Goal: Information Seeking & Learning: Learn about a topic

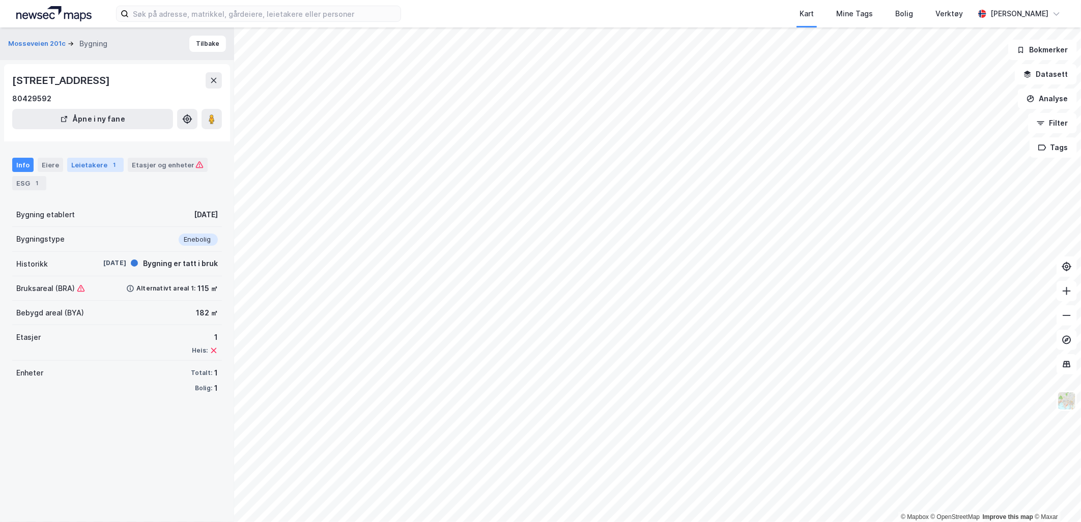
click at [100, 167] on div "Leietakere 1" at bounding box center [95, 165] width 56 height 14
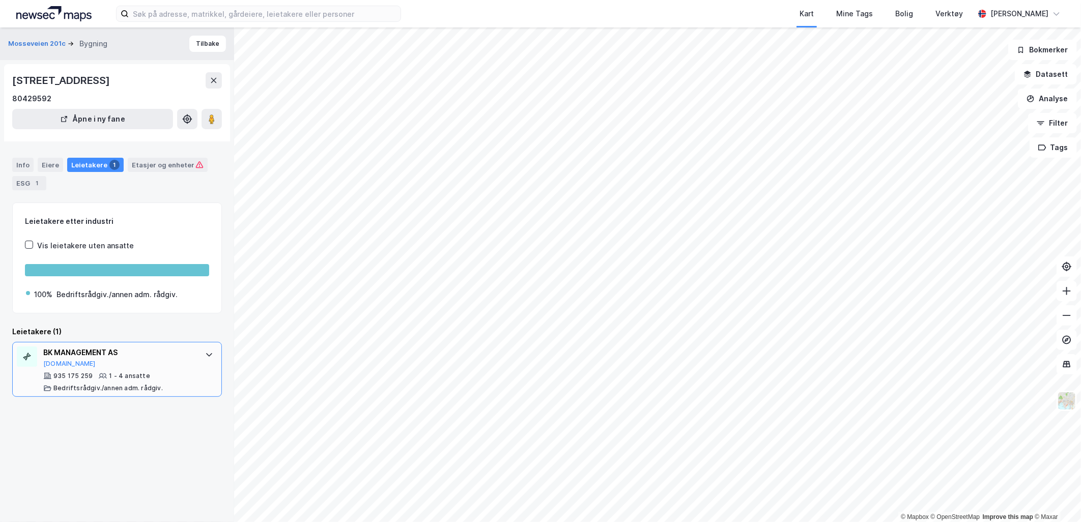
click at [82, 352] on div "BK MANAGEMENT AS" at bounding box center [119, 353] width 152 height 12
